Goal: Navigation & Orientation: Find specific page/section

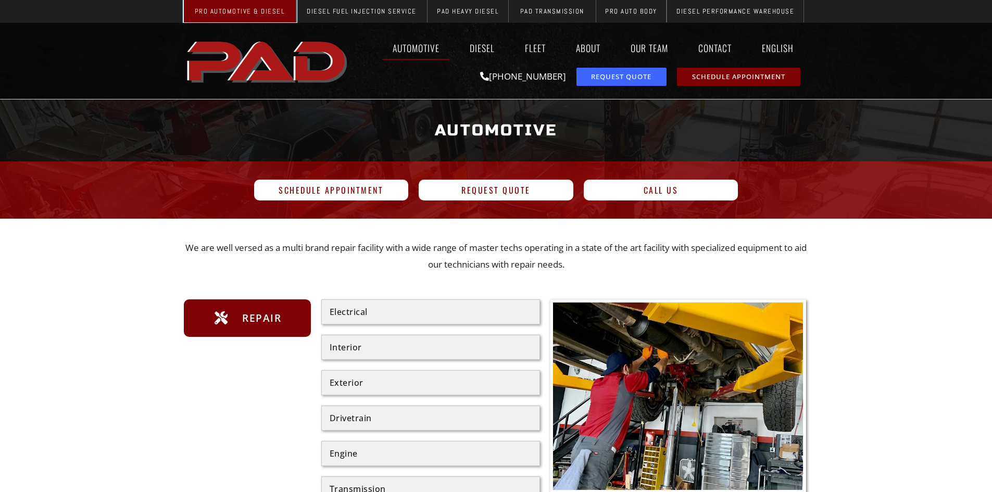
click at [253, 10] on span "Pro Automotive & Diesel" at bounding box center [240, 11] width 90 height 7
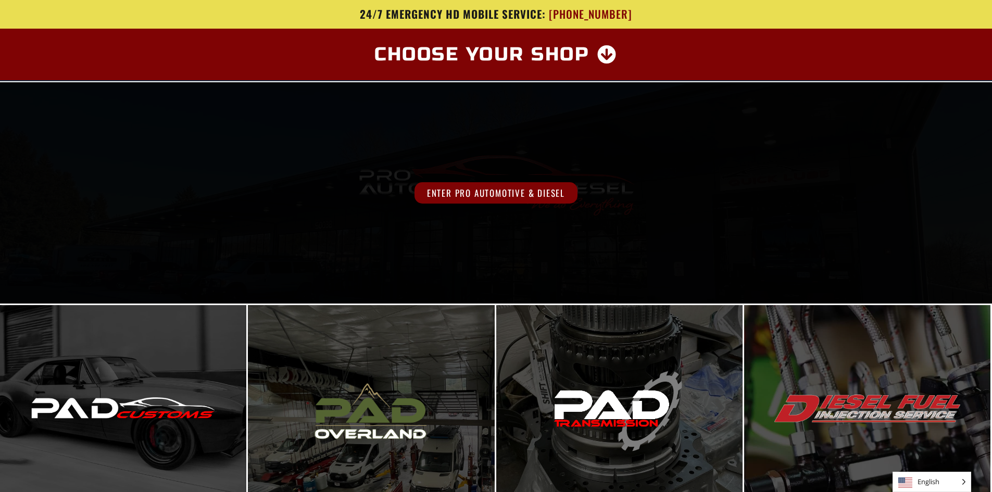
click at [456, 192] on span "Enter Pro Automotive & Diesel" at bounding box center [495, 192] width 163 height 21
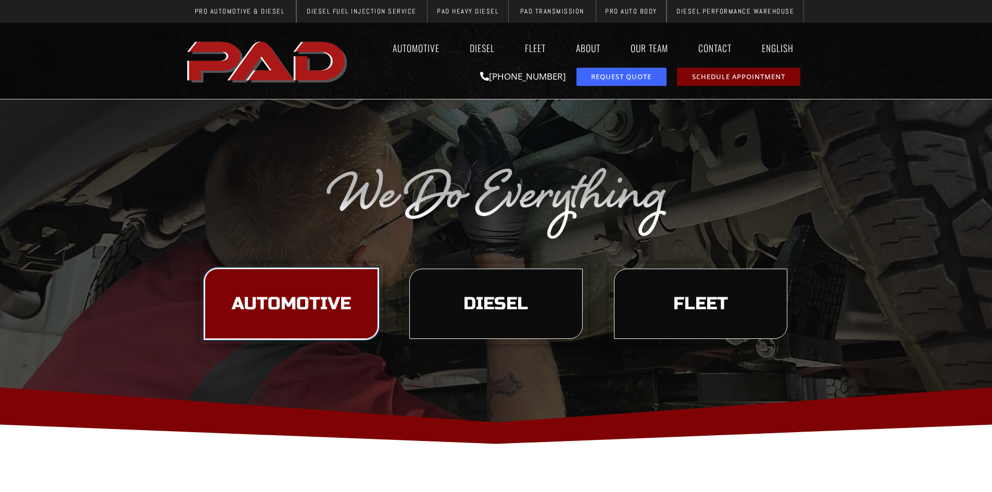
click at [246, 299] on span "Automotive" at bounding box center [291, 304] width 119 height 18
